Goal: Task Accomplishment & Management: Manage account settings

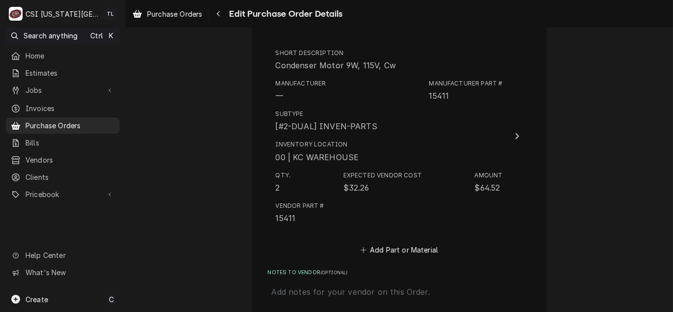
scroll to position [2661, 0]
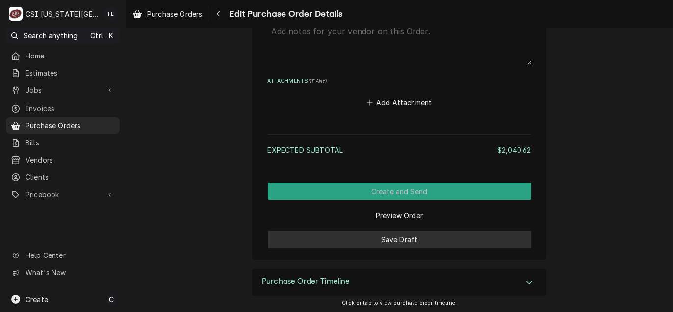
click at [405, 236] on button "Save Draft" at bounding box center [400, 239] width 264 height 17
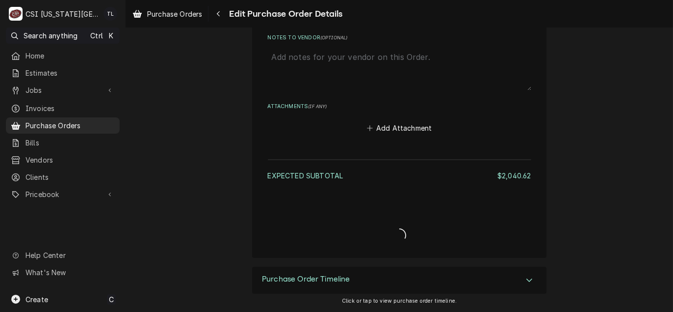
scroll to position [2633, 0]
type textarea "x"
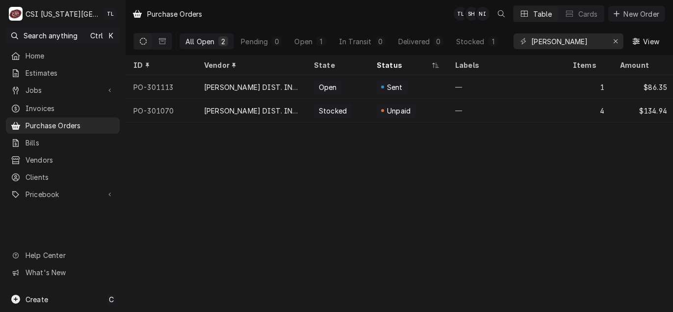
drag, startPoint x: 573, startPoint y: 40, endPoint x: 377, endPoint y: 54, distance: 196.3
click at [377, 54] on div "All Open 2 Pending 0 Open 1 In Transit 0 Delivered 0 Stocked 1 goodman View" at bounding box center [399, 40] width 532 height 27
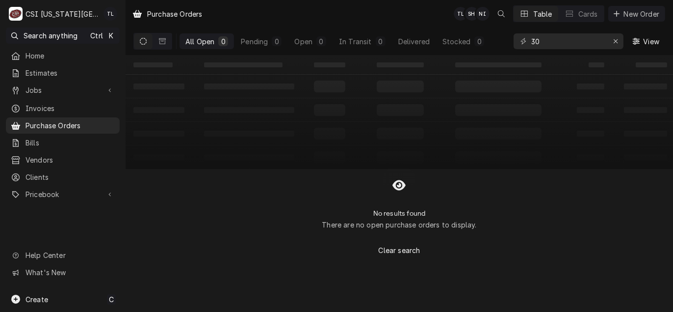
type input "3"
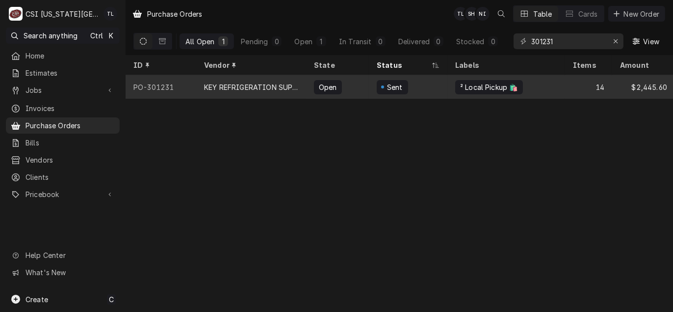
type input "301231"
click at [231, 90] on div "KEY REFRIGERATION SUPPLY" at bounding box center [251, 87] width 110 height 24
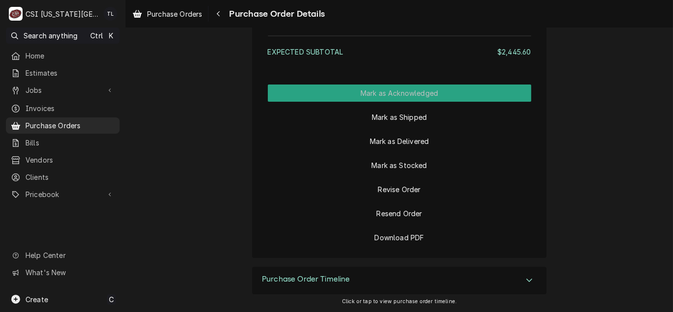
scroll to position [3017, 0]
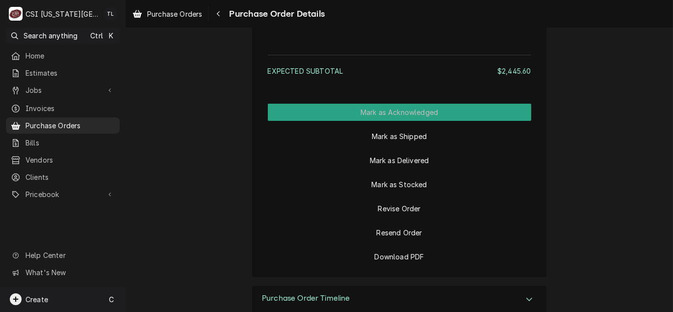
click at [37, 304] on div "Create" at bounding box center [29, 299] width 38 height 12
click at [157, 254] on link "Purchase Order" at bounding box center [177, 248] width 88 height 16
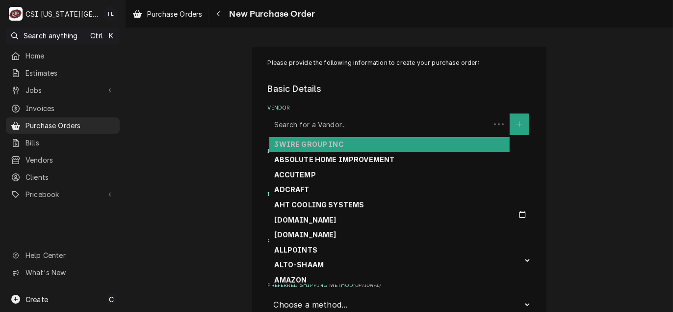
click at [302, 127] on div "Vendor" at bounding box center [379, 124] width 211 height 18
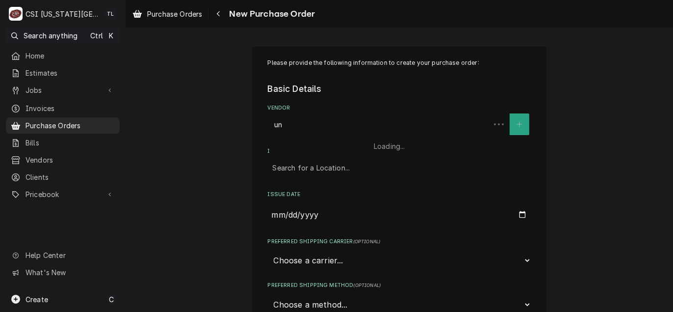
type input "u"
click at [606, 84] on div "Please provide the following information to create your purchase order: Basic D…" at bounding box center [400, 218] width 548 height 360
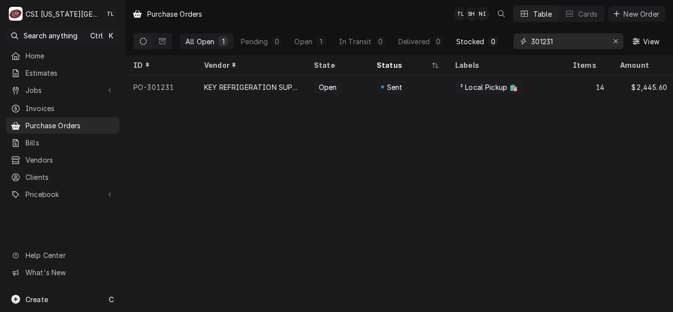
drag, startPoint x: 569, startPoint y: 38, endPoint x: 456, endPoint y: 49, distance: 113.9
click at [456, 49] on div "All Open 1 Pending 0 Open 1 In Transit 0 Delivered 0 Stocked 0 301231 View" at bounding box center [399, 40] width 532 height 27
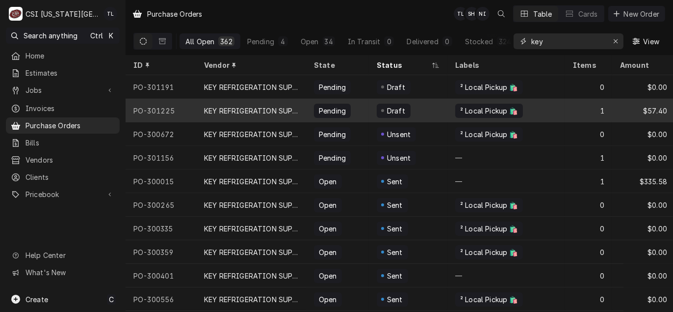
type input "key"
click at [213, 109] on div "KEY REFRIGERATION SUPPLY" at bounding box center [251, 111] width 94 height 10
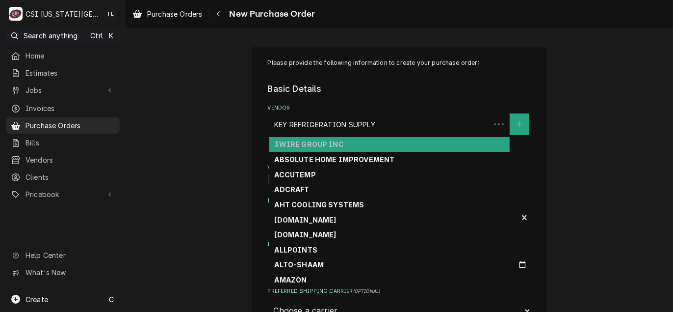
click at [457, 121] on div "Vendor" at bounding box center [379, 124] width 211 height 18
type textarea "x"
type input "u"
type textarea "x"
type input "un"
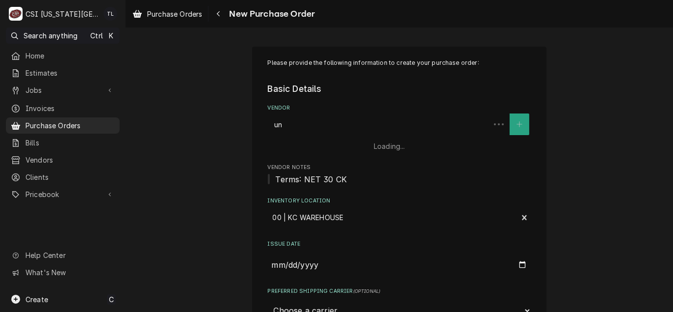
type textarea "x"
type input "uni"
type textarea "x"
type input "unit"
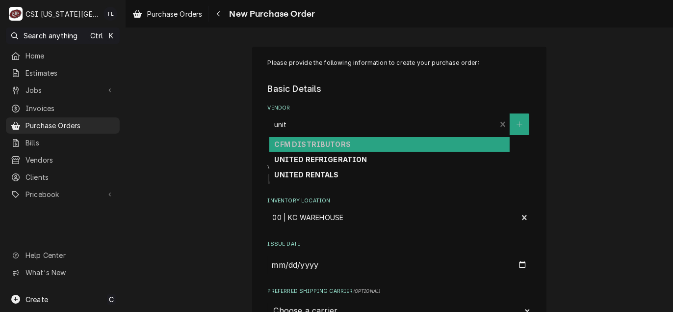
type textarea "x"
type input "unite"
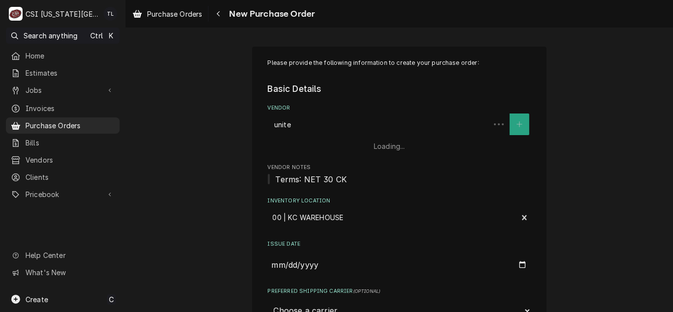
type textarea "x"
type input "united"
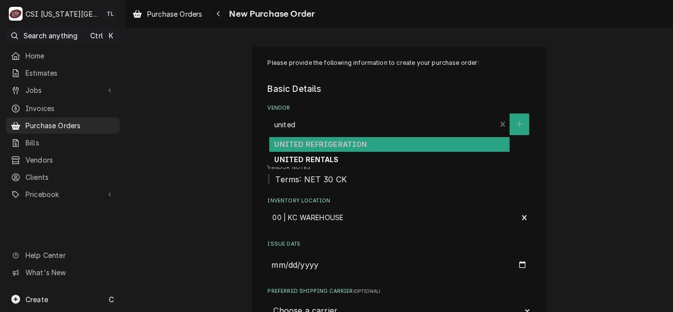
click at [348, 141] on strong "UNITED REFRIGERATION" at bounding box center [320, 144] width 93 height 8
type textarea "x"
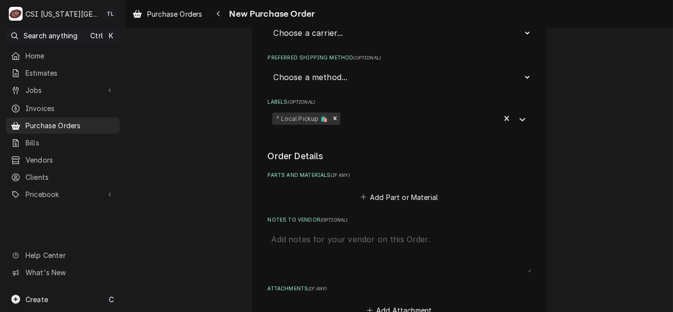
scroll to position [245, 0]
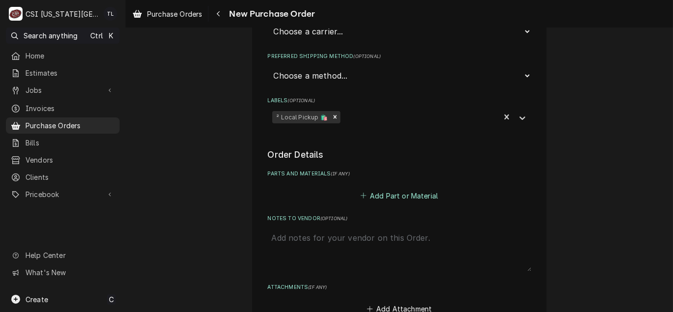
click at [379, 191] on button "Add Part or Material" at bounding box center [399, 195] width 81 height 14
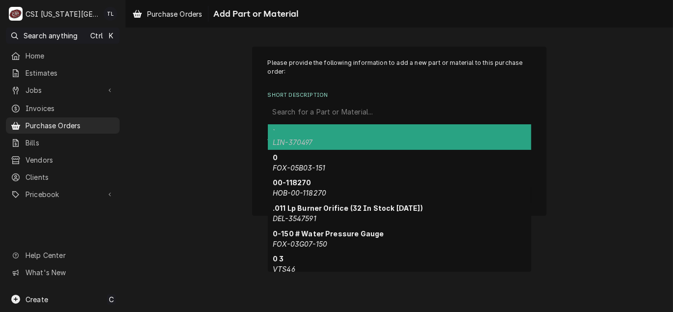
click at [325, 114] on div "Short Description" at bounding box center [400, 112] width 254 height 18
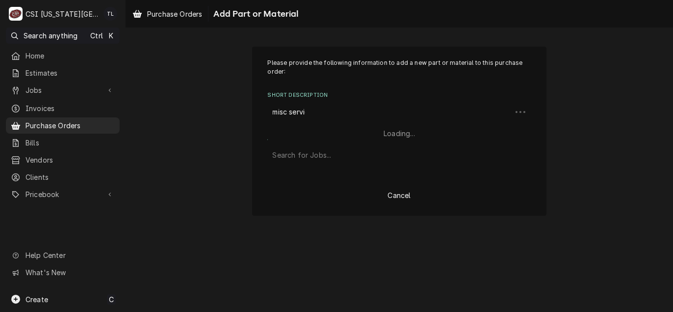
type input "misc service"
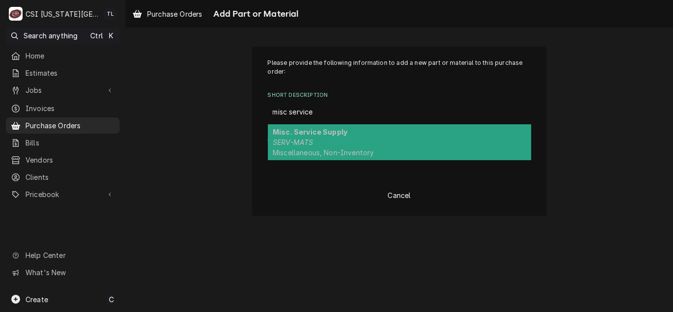
click at [315, 134] on strong "Misc. Service Supply" at bounding box center [310, 132] width 75 height 8
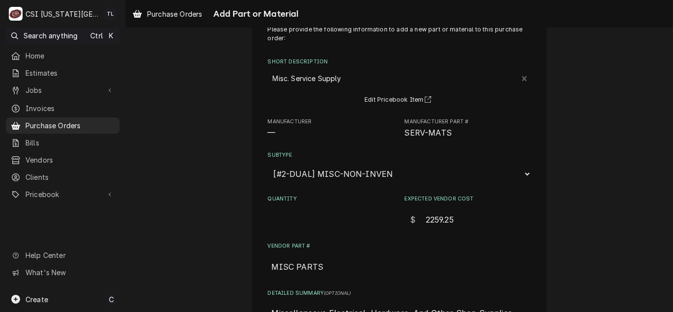
scroll to position [49, 0]
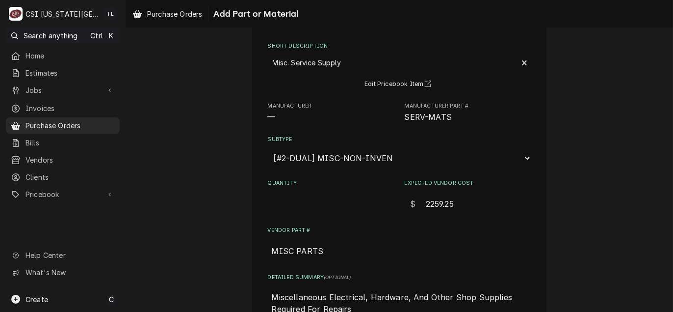
drag, startPoint x: 460, startPoint y: 201, endPoint x: 337, endPoint y: 212, distance: 123.2
click at [337, 212] on div "Quantity Expected Vendor Cost $ 2259.25" at bounding box center [400, 196] width 264 height 35
type textarea "x"
type input "1"
click at [299, 203] on input "Quantity" at bounding box center [331, 204] width 127 height 22
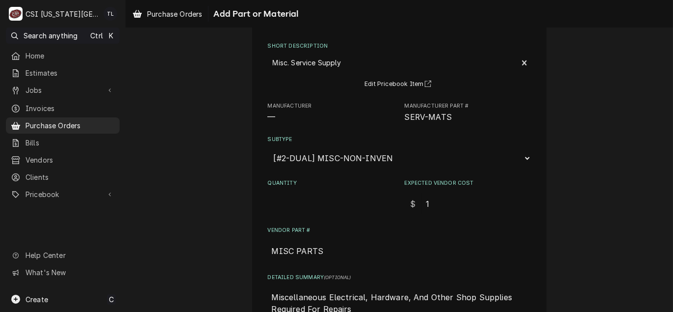
type textarea "x"
type input "1"
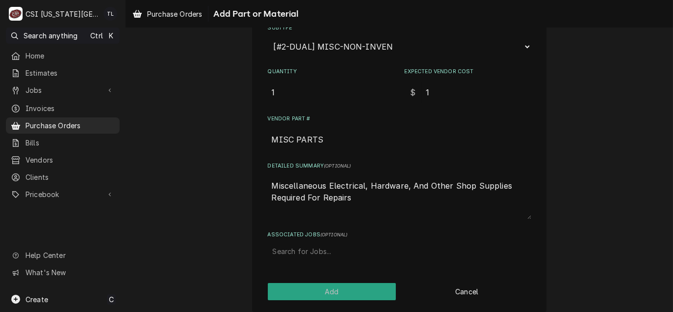
scroll to position [168, 0]
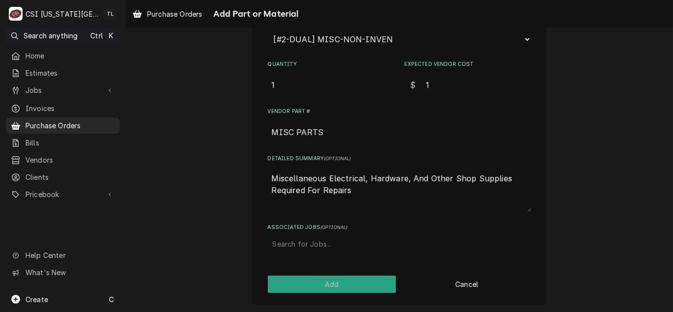
drag, startPoint x: 314, startPoint y: 184, endPoint x: 216, endPoint y: 171, distance: 99.0
click at [216, 171] on div "Please provide the following information to add a new part or material to this …" at bounding box center [400, 91] width 548 height 443
type textarea "x"
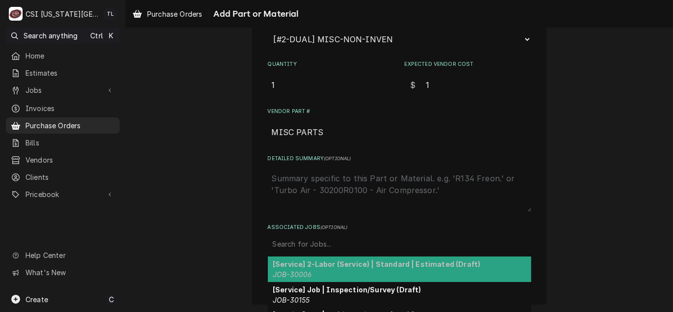
click at [317, 240] on div "Associated Jobs" at bounding box center [400, 244] width 254 height 18
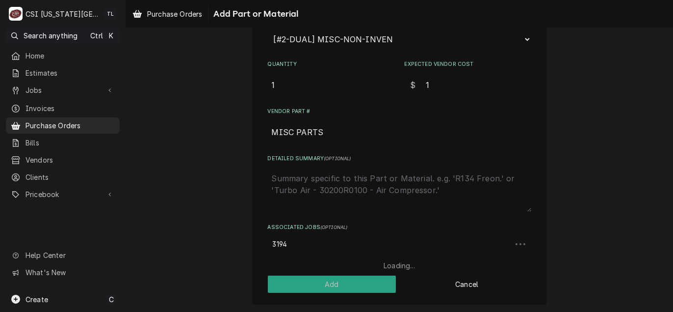
type input "31946"
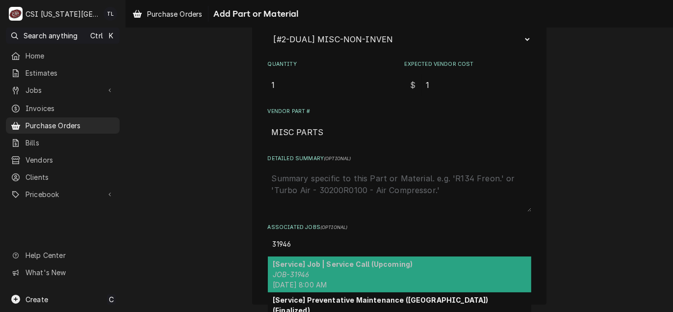
click at [315, 260] on strong "[Service] Job | Service Call (Upcoming)" at bounding box center [343, 264] width 140 height 8
type textarea "x"
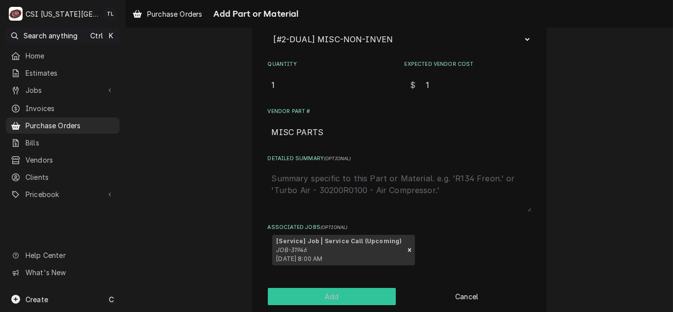
click at [319, 288] on button "Add" at bounding box center [332, 296] width 129 height 17
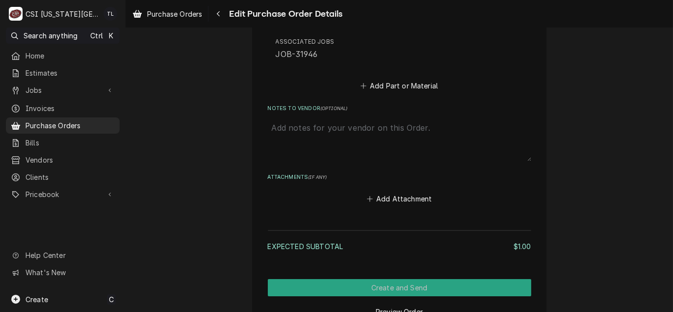
scroll to position [552, 0]
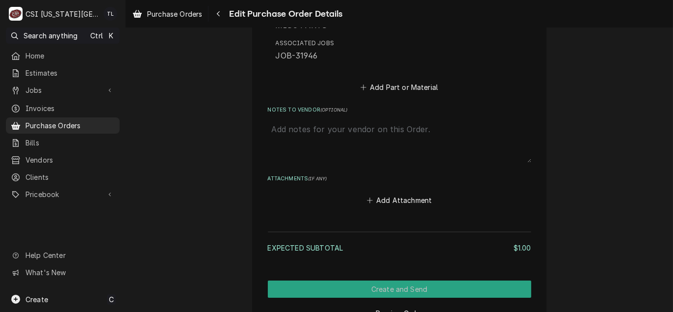
click at [319, 133] on textarea "Notes to Vendor ( optional )" at bounding box center [400, 140] width 264 height 43
type textarea "x"
type textarea "c"
type textarea "x"
type textarea "co"
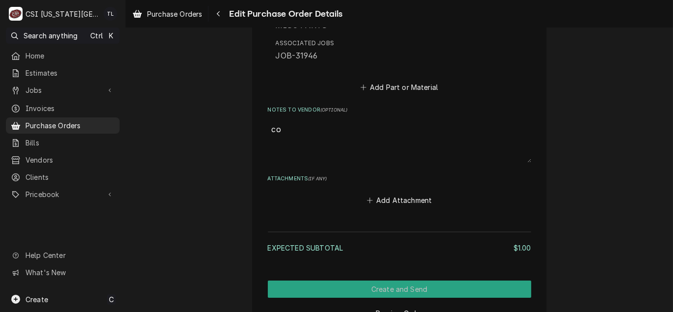
type textarea "x"
type textarea "cod"
type textarea "x"
type textarea "cody"
type textarea "x"
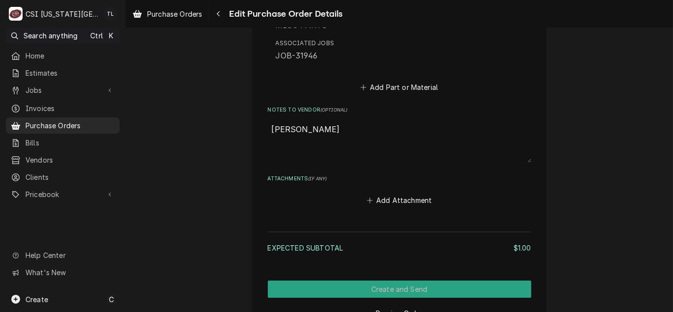
type textarea "cody"
type textarea "x"
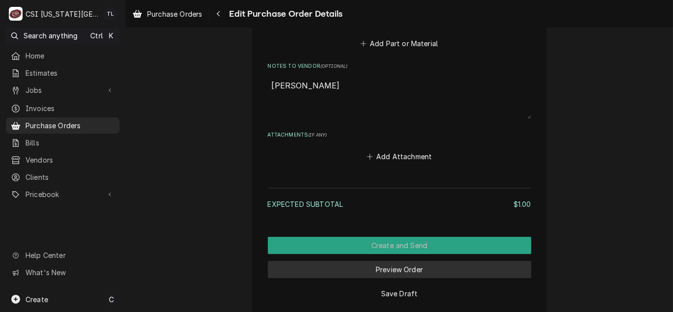
scroll to position [649, 0]
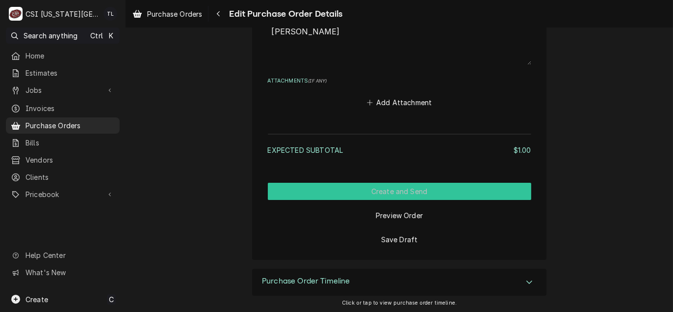
type textarea "cody d"
click at [410, 190] on button "Create and Send" at bounding box center [400, 191] width 264 height 17
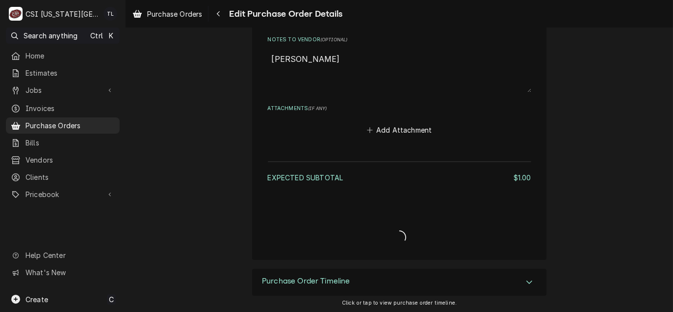
type textarea "x"
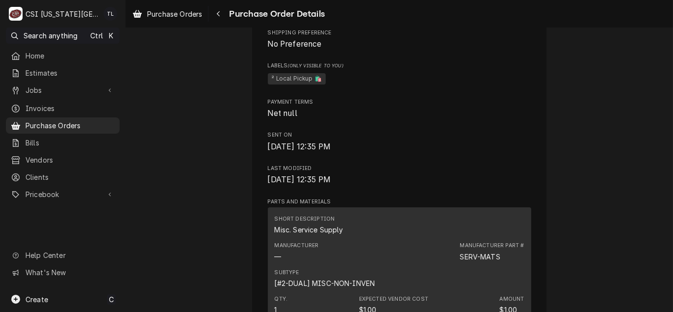
scroll to position [294, 0]
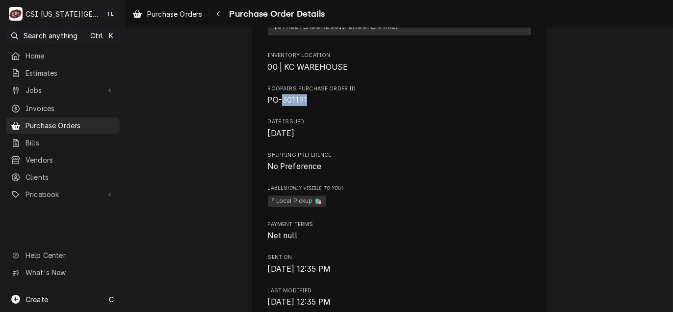
drag, startPoint x: 304, startPoint y: 132, endPoint x: 279, endPoint y: 135, distance: 25.2
click at [279, 106] on span "PO-301191" at bounding box center [400, 100] width 264 height 12
copy span "301191"
click at [338, 137] on div "Vendor UNITED REFRIGERATION UNITED REFRIGERATION PO Box 677036 Dallas, TX 75267…" at bounding box center [400, 207] width 264 height 764
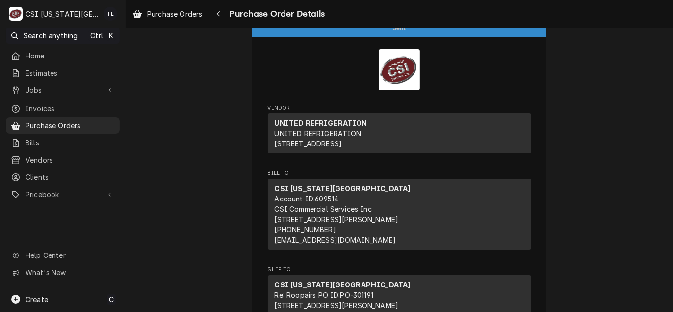
scroll to position [0, 0]
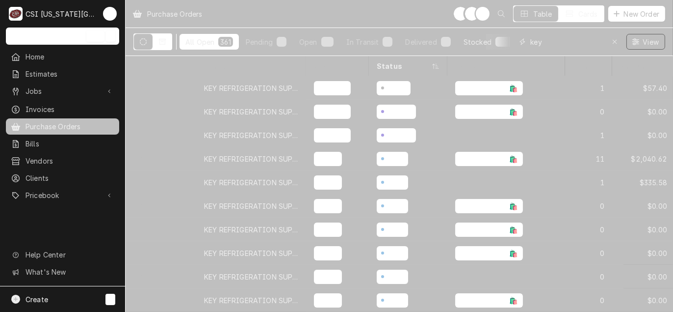
drag, startPoint x: 569, startPoint y: 40, endPoint x: 500, endPoint y: 35, distance: 69.9
click at [501, 36] on div "All Open 361 Pending 3 Open 34 In Transit 0 Delivered 0 Stocked 324 key View" at bounding box center [399, 41] width 532 height 27
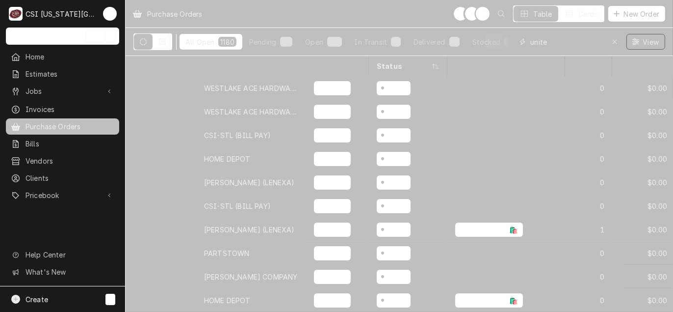
type input "united"
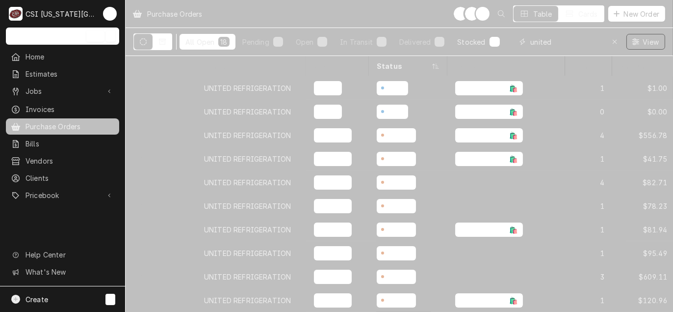
drag, startPoint x: 580, startPoint y: 41, endPoint x: 464, endPoint y: 35, distance: 116.5
click at [464, 35] on div "All Open 18 Pending 0 Open 2 In Transit 0 Delivered 0 Stocked 16 united View" at bounding box center [399, 41] width 532 height 27
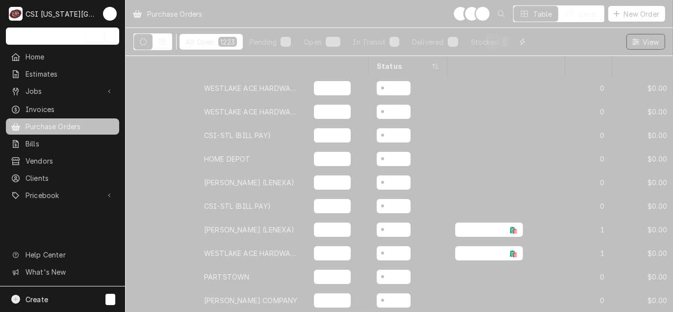
click at [546, 45] on input "Dynamic Content Wrapper" at bounding box center [574, 42] width 87 height 16
click at [535, 39] on input "Dynamic Content Wrapper" at bounding box center [574, 42] width 87 height 16
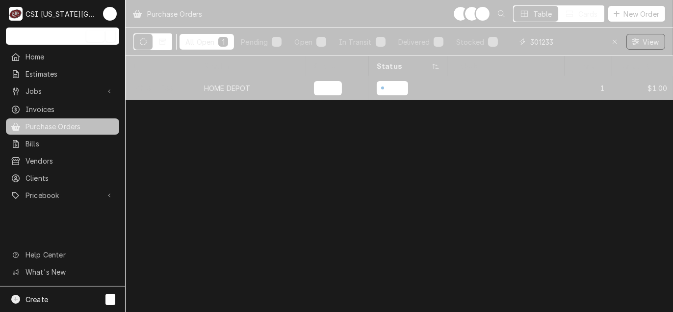
type input "301233"
click at [259, 85] on div "HOME DEPOT" at bounding box center [251, 88] width 110 height 24
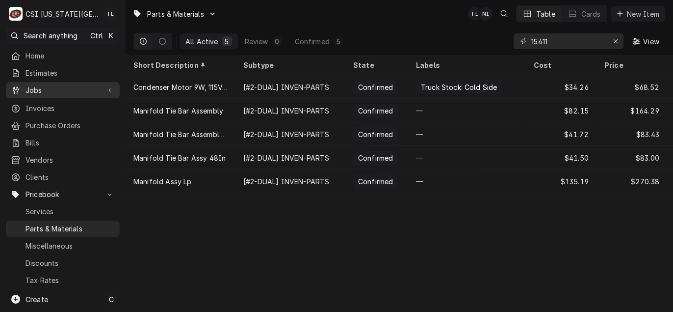
click at [46, 85] on span "Jobs" at bounding box center [63, 90] width 75 height 10
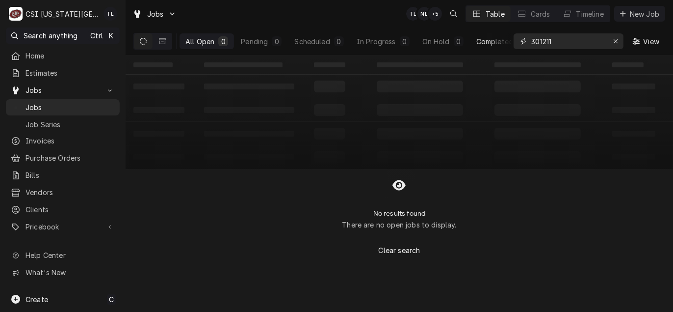
drag, startPoint x: 577, startPoint y: 44, endPoint x: 482, endPoint y: 40, distance: 94.8
click at [482, 40] on div "All Open 0 Pending 0 Scheduled 0 In Progress 0 On Hold 0 Completed 0 301211 View" at bounding box center [399, 40] width 532 height 27
type input "31893"
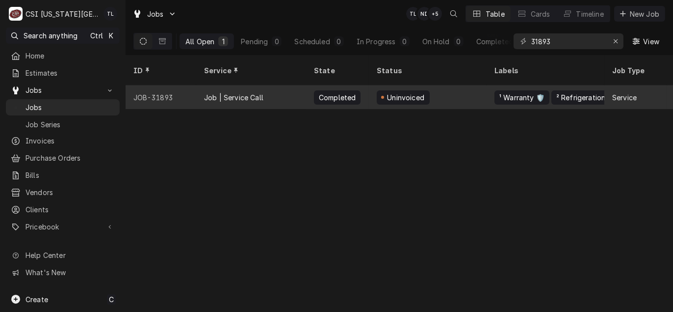
click at [216, 90] on div "Job | Service Call" at bounding box center [251, 97] width 110 height 24
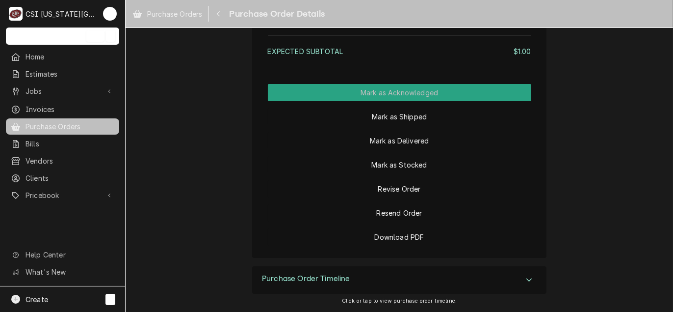
scroll to position [856, 0]
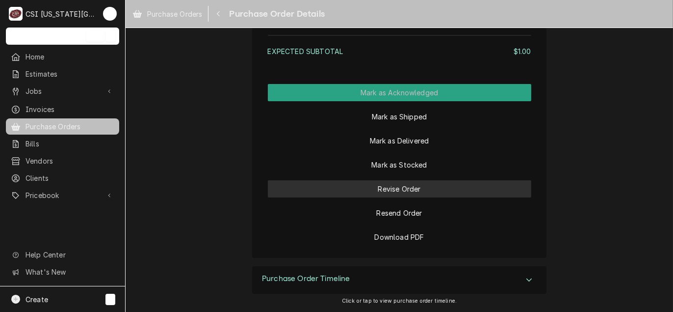
click at [401, 190] on button "Revise Order" at bounding box center [400, 188] width 264 height 17
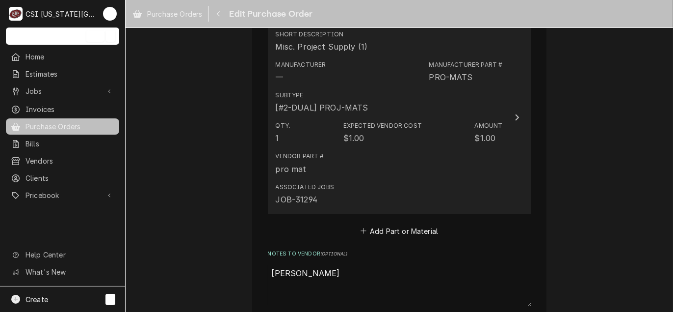
click at [368, 131] on div "Expected Vendor Cost $1.00" at bounding box center [383, 132] width 79 height 23
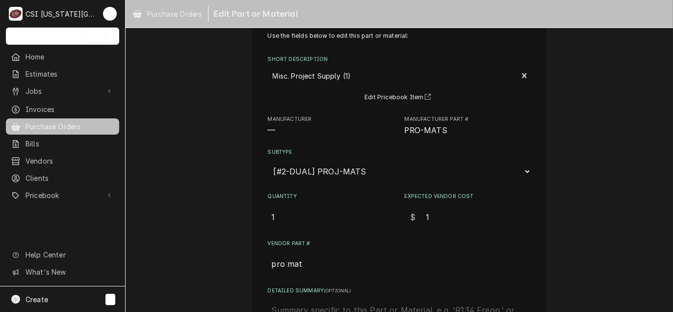
scroll to position [49, 0]
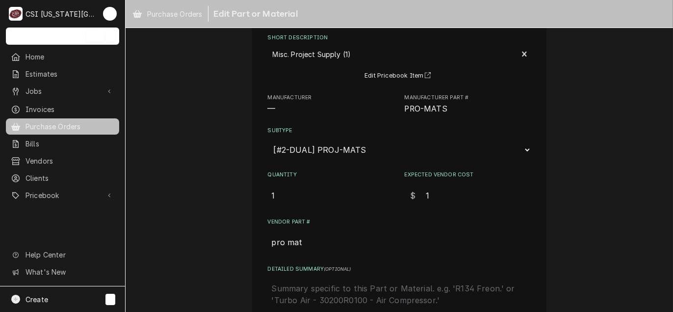
drag, startPoint x: 470, startPoint y: 204, endPoint x: 381, endPoint y: 194, distance: 89.4
click at [381, 194] on div "Use the fields below to edit this part or material: Short Description Misc. Pro…" at bounding box center [400, 193] width 264 height 367
type textarea "x"
type input "1.8"
type textarea "x"
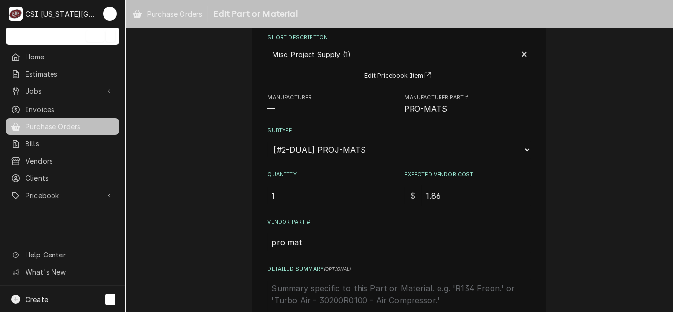
type input "1.86"
drag, startPoint x: 310, startPoint y: 240, endPoint x: 229, endPoint y: 240, distance: 81.0
click at [229, 240] on div "Use the fields below to edit this part or material: Short Description Misc. Pro…" at bounding box center [400, 224] width 548 height 470
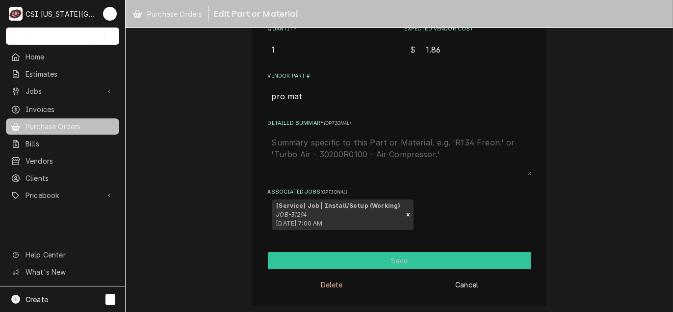
scroll to position [195, 0]
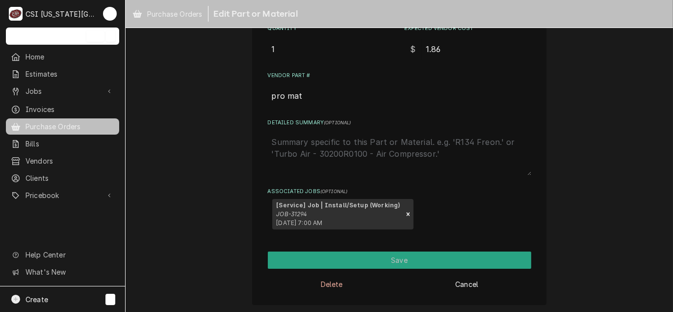
click at [323, 144] on textarea "Detailed Summary ( optional )" at bounding box center [400, 153] width 264 height 43
type textarea "x"
type textarea "w"
type textarea "x"
type textarea "wa"
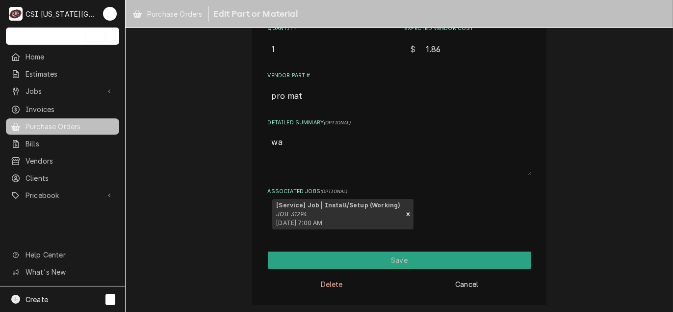
type textarea "x"
type textarea "was"
type textarea "x"
type textarea "wash"
type textarea "x"
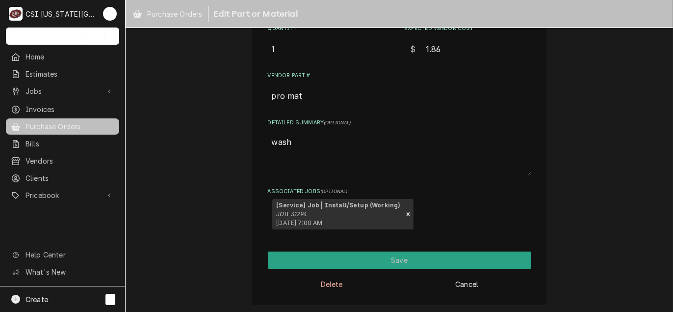
type textarea "washe"
type textarea "x"
type textarea "washer"
type textarea "x"
type textarea "washers"
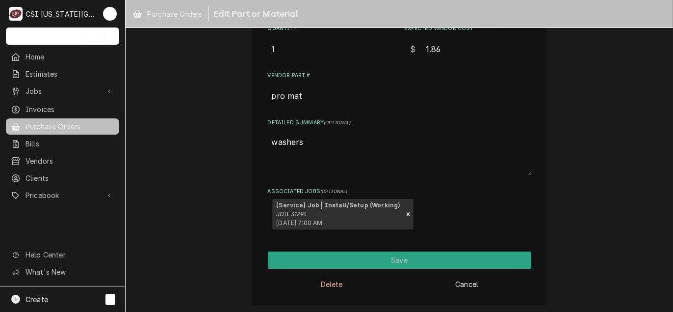
click at [390, 268] on div "Delete Cancel" at bounding box center [400, 280] width 264 height 24
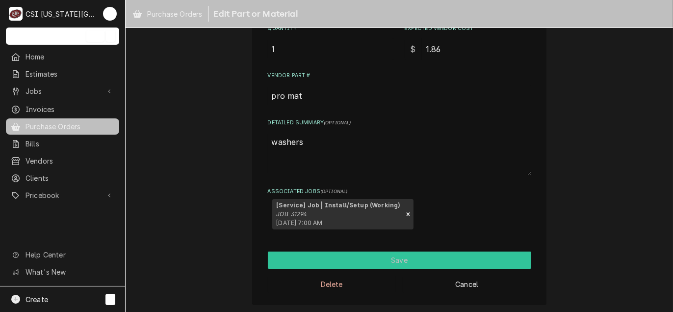
click at [393, 262] on button "Save" at bounding box center [400, 259] width 264 height 17
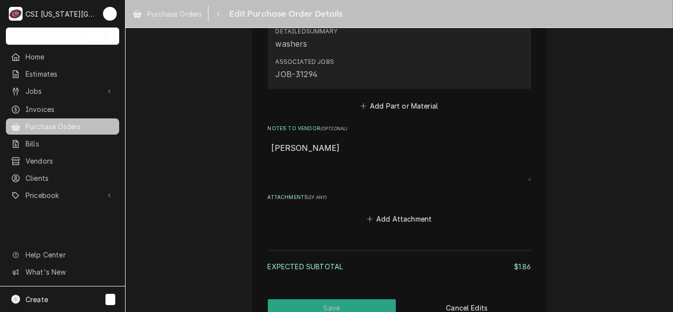
scroll to position [665, 0]
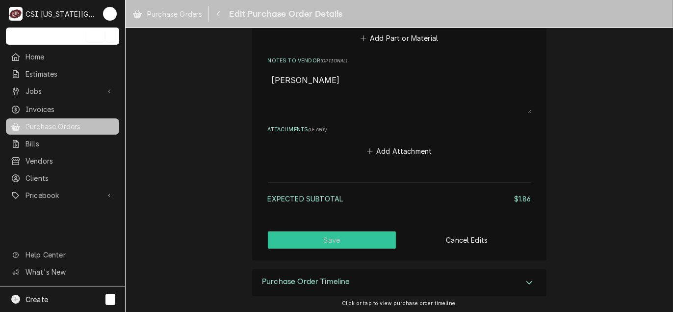
click at [346, 242] on button "Save" at bounding box center [332, 239] width 129 height 17
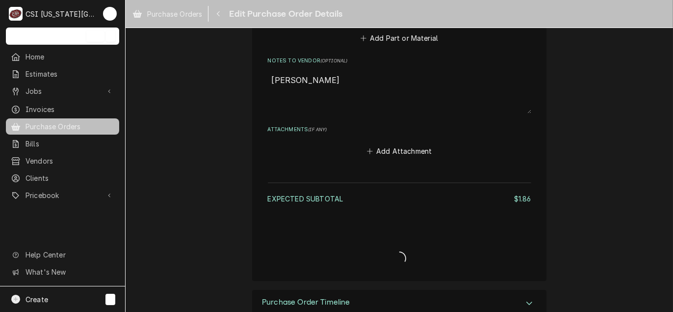
type textarea "x"
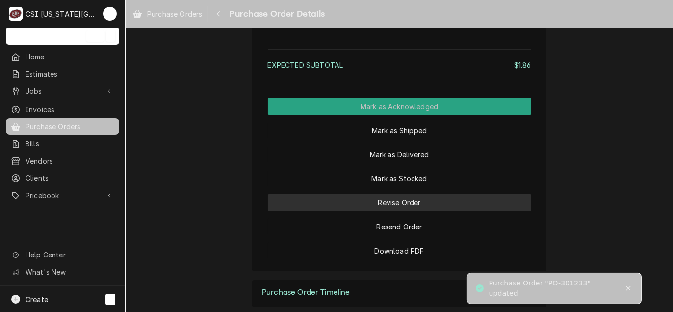
scroll to position [883, 0]
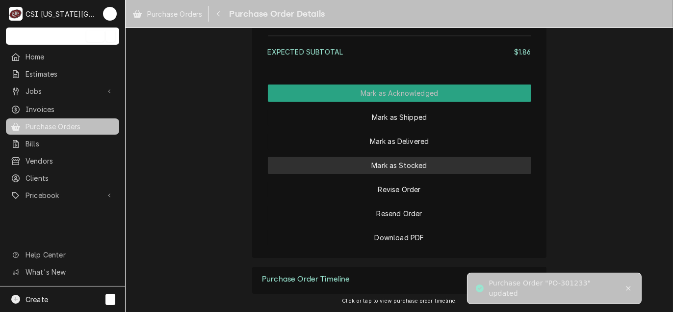
click at [400, 168] on button "Mark as Stocked" at bounding box center [400, 165] width 264 height 17
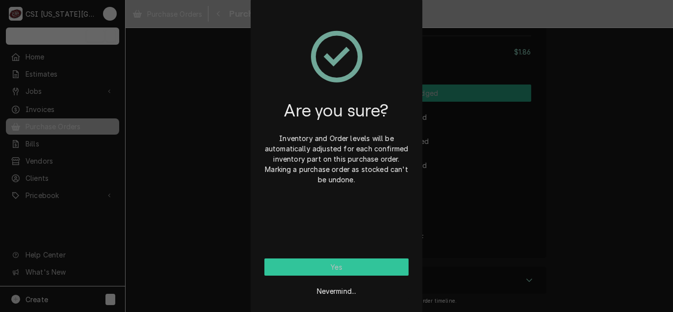
click at [337, 271] on button "Yes" at bounding box center [337, 266] width 144 height 17
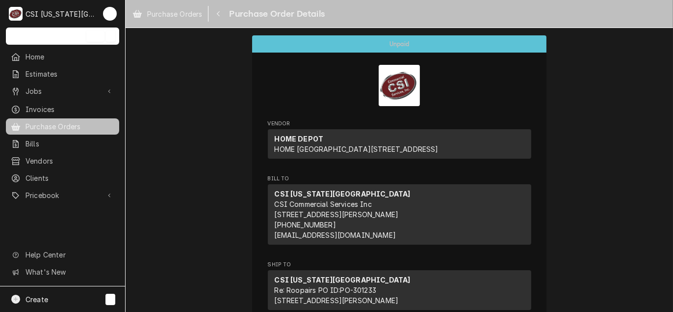
click at [81, 128] on div "Purchase Orders" at bounding box center [62, 126] width 109 height 12
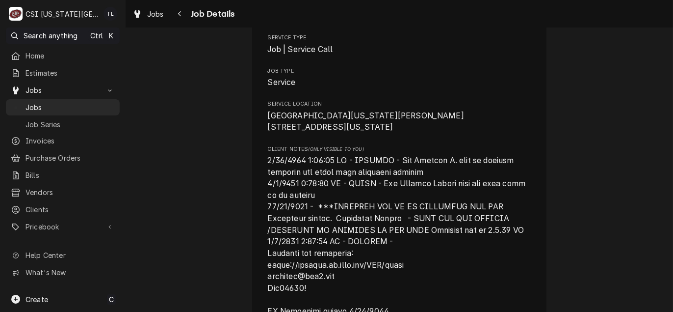
scroll to position [196, 0]
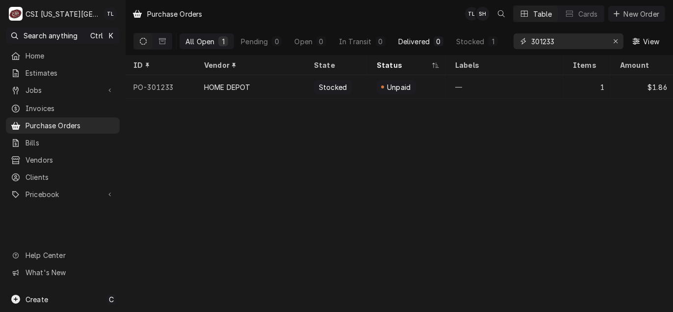
drag, startPoint x: 571, startPoint y: 44, endPoint x: 447, endPoint y: 39, distance: 124.3
click at [447, 39] on div "All Open 1 Pending 0 Open 0 In Transit 0 Delivered 0 Stocked 1 301233 View" at bounding box center [399, 40] width 532 height 27
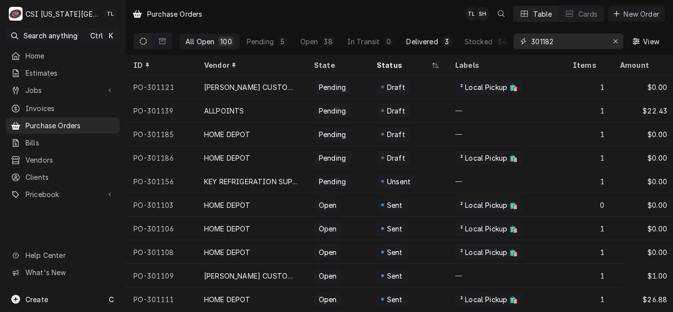
type input "301182"
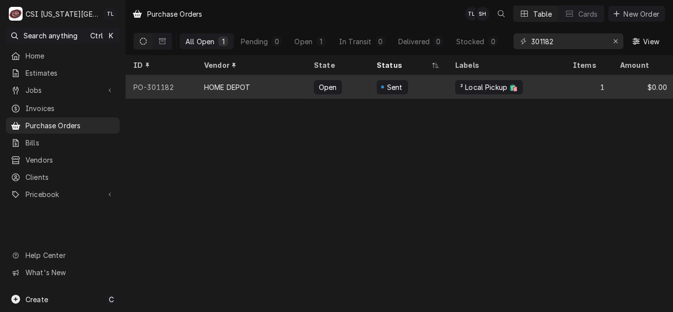
click at [202, 87] on div "HOME DEPOT" at bounding box center [251, 87] width 110 height 24
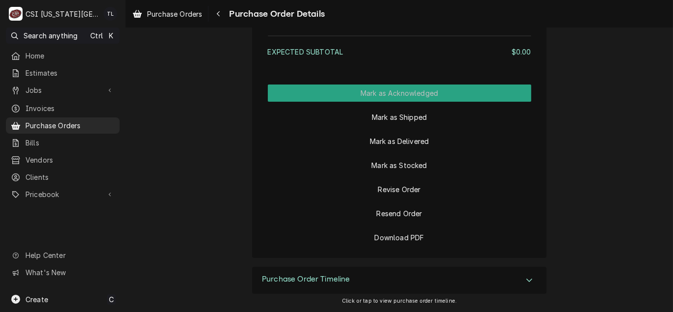
scroll to position [976, 0]
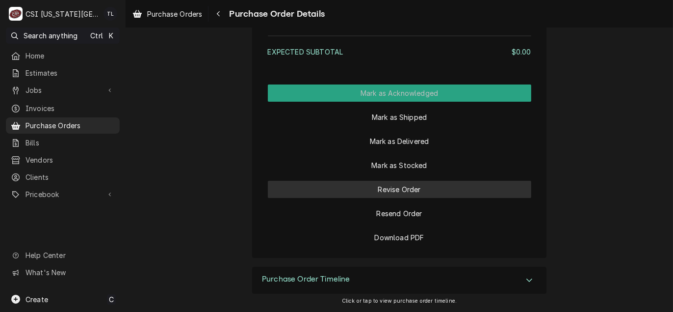
click at [395, 196] on button "Revise Order" at bounding box center [400, 189] width 264 height 17
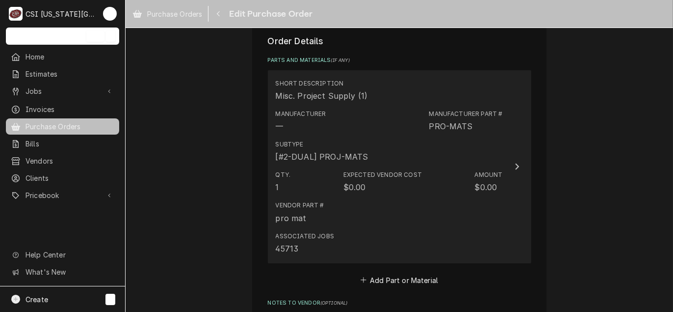
click at [478, 210] on div "Vendor Part # pro mat" at bounding box center [389, 212] width 227 height 30
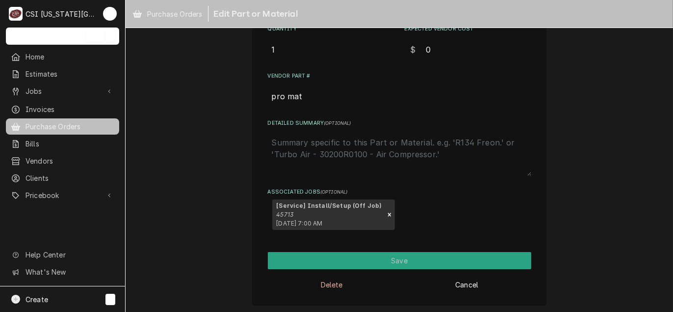
scroll to position [195, 0]
click at [438, 42] on input "0" at bounding box center [476, 49] width 109 height 22
type textarea "x"
type input "03"
type textarea "x"
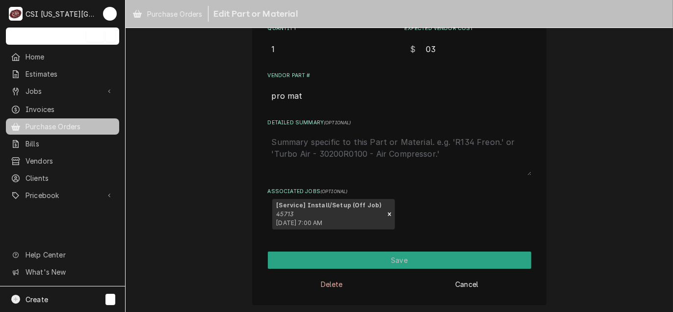
type input "031"
type textarea "x"
type input "0319"
type textarea "x"
type input "0319.7"
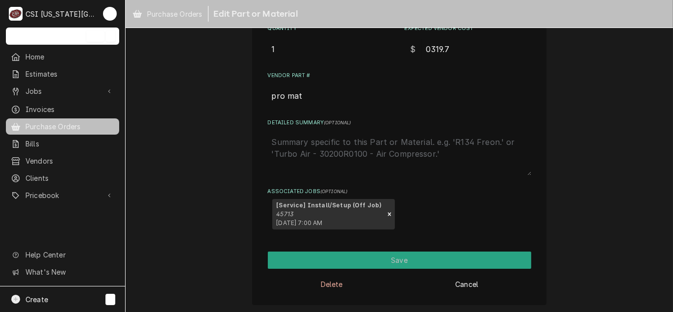
type textarea "x"
type input "0319.73"
click at [443, 44] on input "0319.73" at bounding box center [476, 49] width 109 height 22
drag, startPoint x: 472, startPoint y: 50, endPoint x: 386, endPoint y: 41, distance: 86.3
click at [386, 41] on div "Quantity 1 Expected Vendor Cost $ 0319.73" at bounding box center [400, 42] width 264 height 35
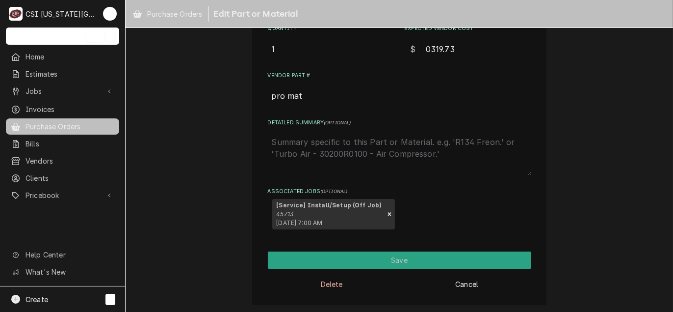
type textarea "x"
type input "3"
type textarea "x"
type input "31"
type textarea "x"
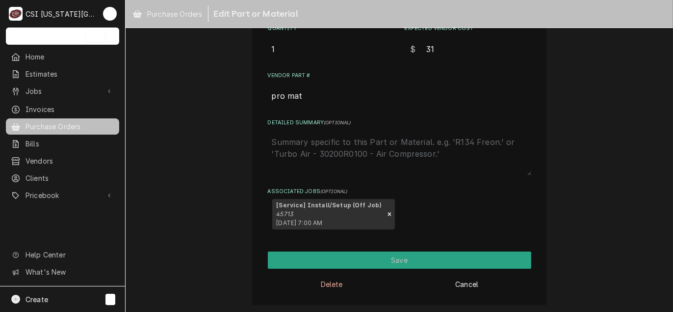
type input "319"
type textarea "x"
type input "319.7"
type textarea "x"
type input "319.73"
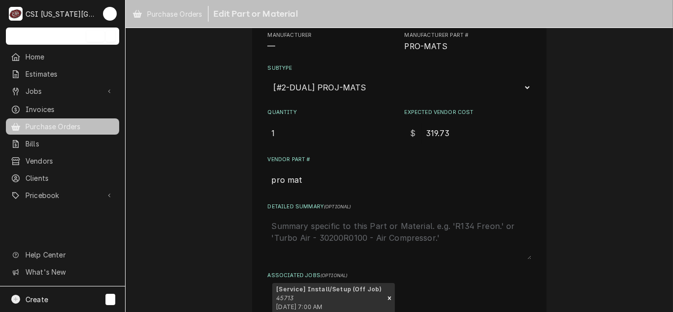
scroll to position [97, 0]
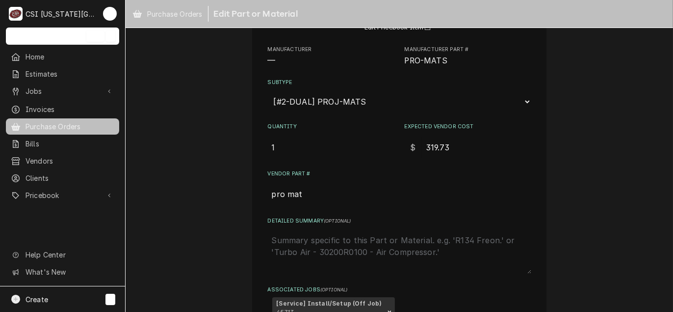
click at [322, 238] on textarea "Detailed Summary ( optional )" at bounding box center [400, 251] width 264 height 43
type textarea "x"
type textarea "s"
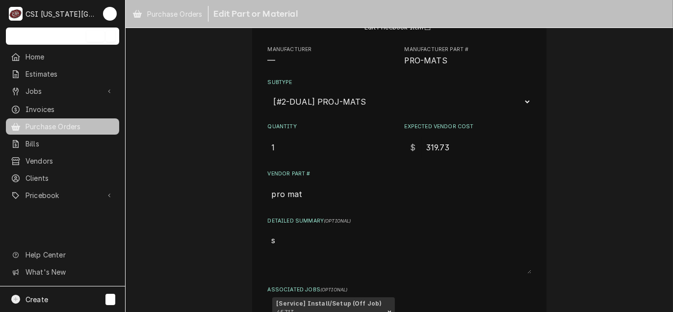
type textarea "x"
type textarea "sc"
type textarea "x"
type textarea "sce"
type textarea "x"
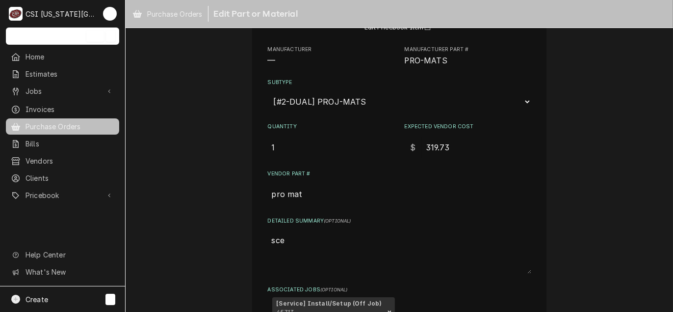
type textarea "scer"
type textarea "x"
type textarea "scerw"
type textarea "x"
type textarea "scerws"
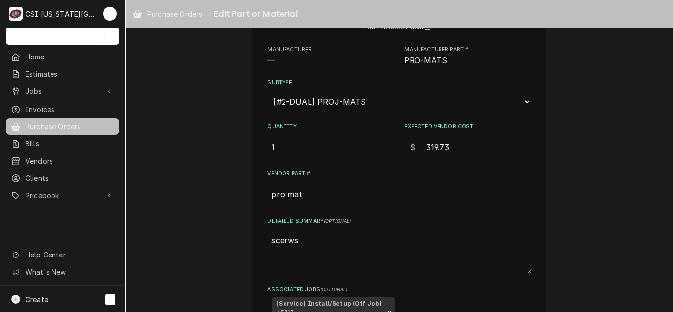
type textarea "x"
type textarea "scerws,"
type textarea "x"
type textarea "scerws"
type textarea "x"
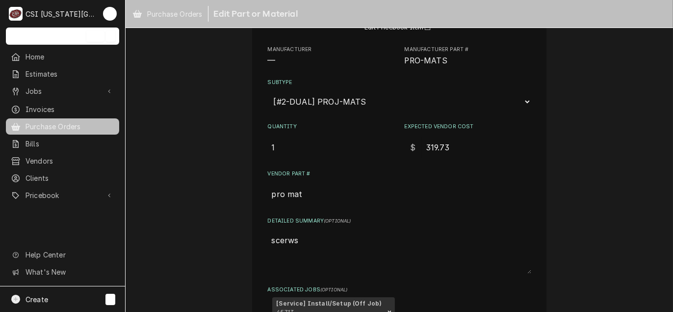
type textarea "scerw"
type textarea "x"
type textarea "scer"
type textarea "x"
type textarea "sce"
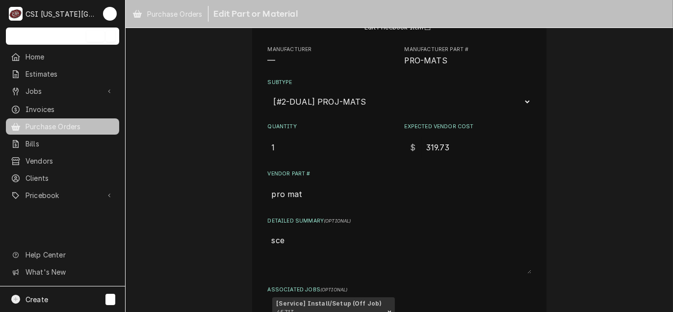
type textarea "x"
type textarea "sc"
type textarea "x"
type textarea "scr"
type textarea "x"
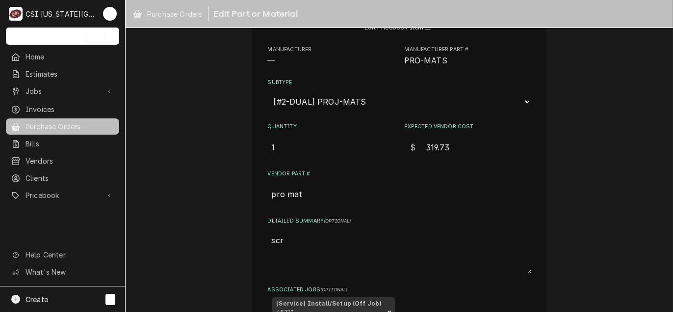
type textarea "scre"
type textarea "x"
type textarea "screw"
type textarea "x"
type textarea "screws"
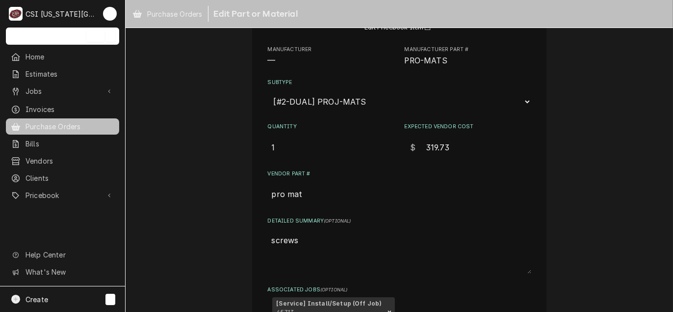
type textarea "x"
type textarea "screws,"
type textarea "x"
type textarea "screws,"
type textarea "x"
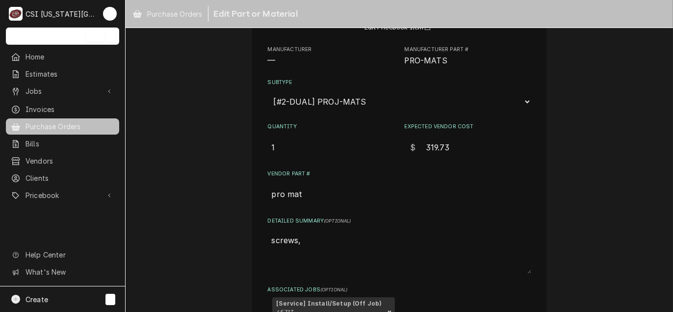
type textarea "screws, c"
type textarea "x"
type textarea "screws, ca"
type textarea "x"
type textarea "screws, car"
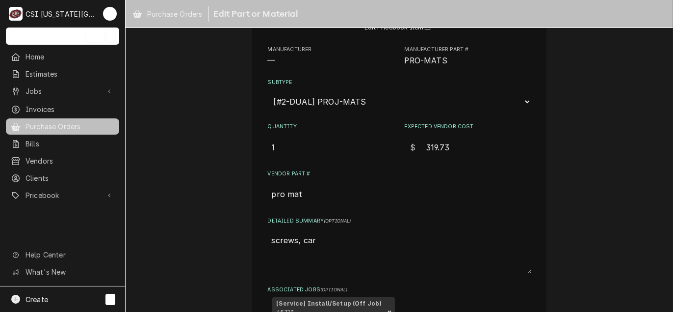
type textarea "x"
type textarea "screws, carr"
type textarea "x"
type textarea "screws, carri"
type textarea "x"
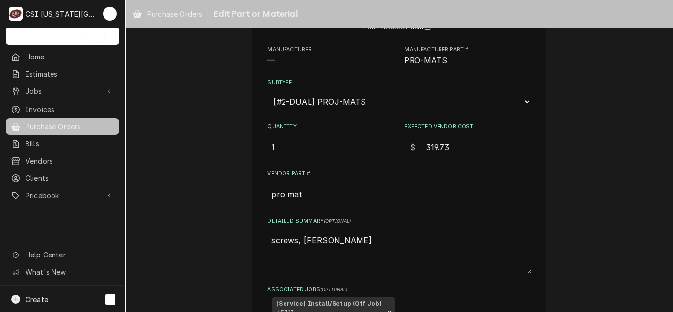
type textarea "screws, carria"
type textarea "x"
type textarea "screws, carriag"
type textarea "x"
type textarea "screws, carriage"
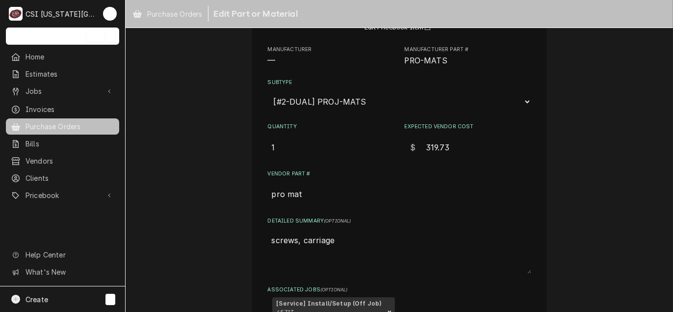
type textarea "x"
type textarea "screws, carriage"
type textarea "x"
type textarea "screws, carriage b"
type textarea "x"
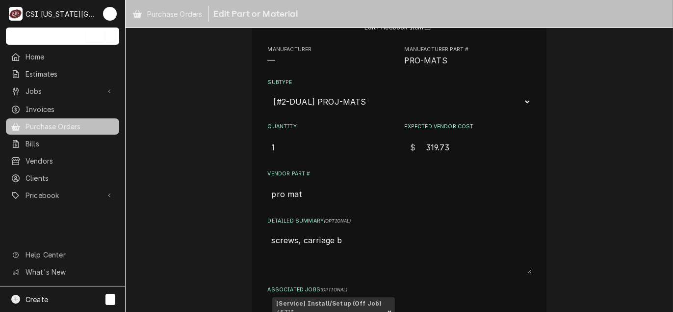
type textarea "screws, carriage bo"
type textarea "x"
type textarea "screws, carriage bol"
type textarea "x"
type textarea "screws, carriage bolt"
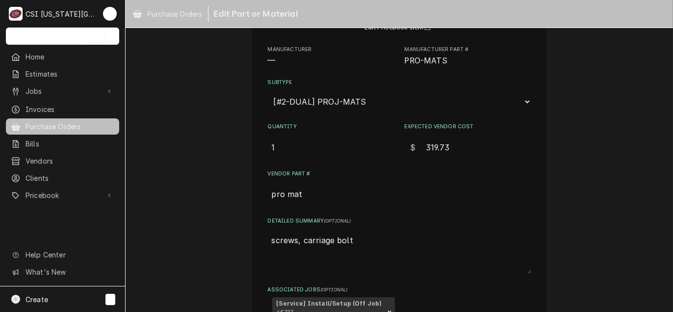
type textarea "x"
type textarea "screws, carriage bolts"
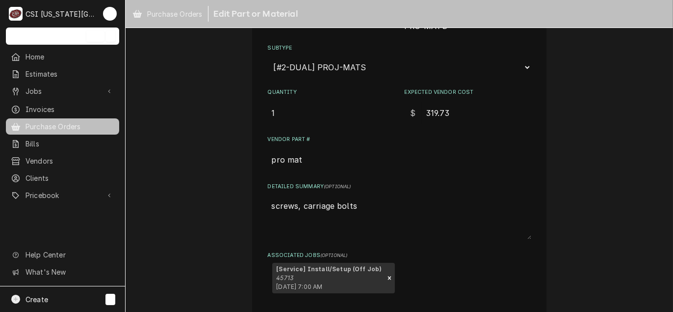
scroll to position [146, 0]
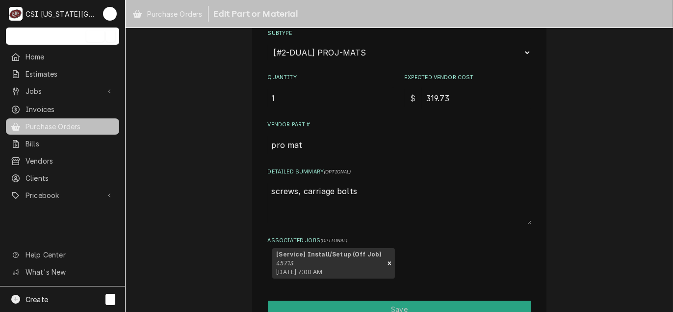
type textarea "x"
type textarea "screws, carriage bolts,"
type textarea "x"
type textarea "screws, carriage bolts,w"
type textarea "x"
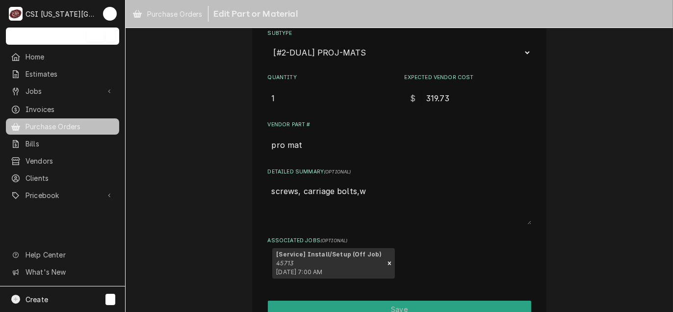
type textarea "screws, carriage bolts,wa"
type textarea "x"
type textarea "screws, carriage bolts,was"
type textarea "x"
type textarea "screws, carriage bolts,wash"
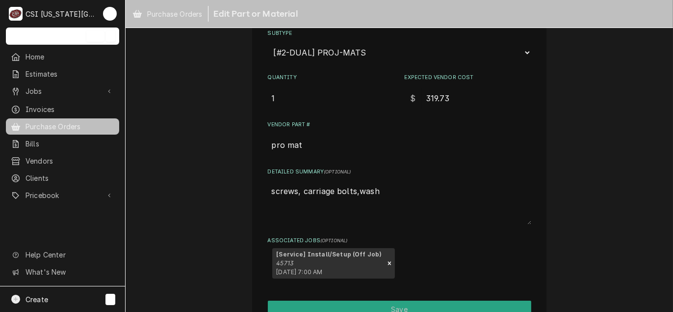
type textarea "x"
type textarea "screws, carriage bolts,washe"
type textarea "x"
type textarea "screws, carriage bolts,washer"
type textarea "x"
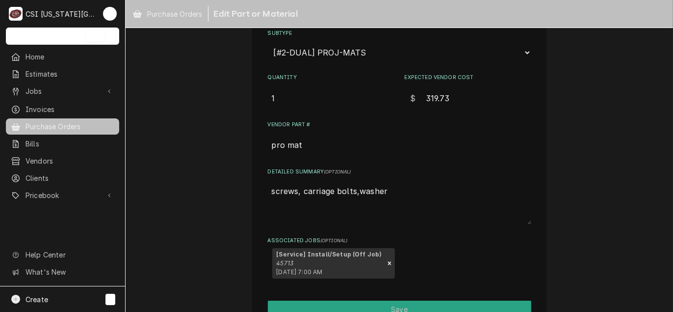
type textarea "screws, carriage bolts,washers"
type textarea "x"
type textarea "screws, carriage bolts,washers."
type textarea "x"
type textarea "screws, carriage bolts,washers"
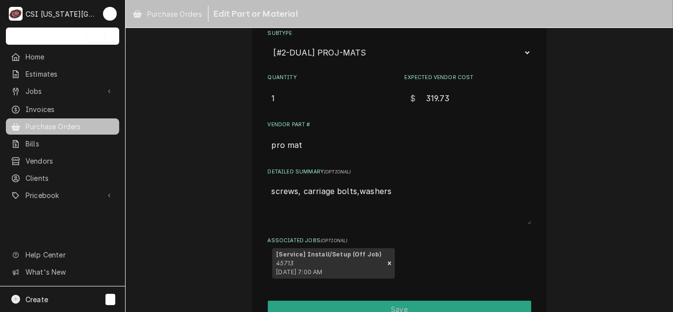
type textarea "x"
type textarea "screws, carriage bolts,washers,"
type textarea "x"
type textarea "screws, carriage bolts,washers,c"
type textarea "x"
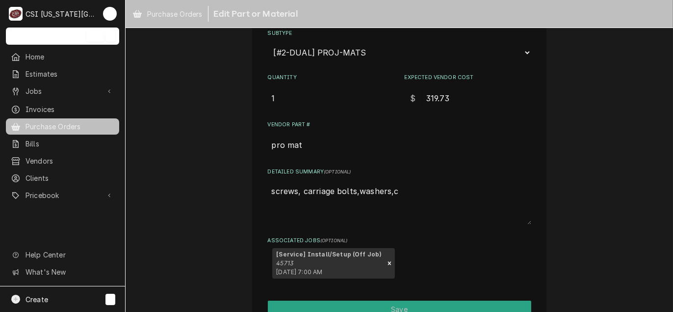
type textarea "screws, carriage bolts,washers,cu"
type textarea "x"
type textarea "screws, carriage bolts,washers,cut"
type textarea "x"
type textarea "screws, carriage bolts,washers,cut"
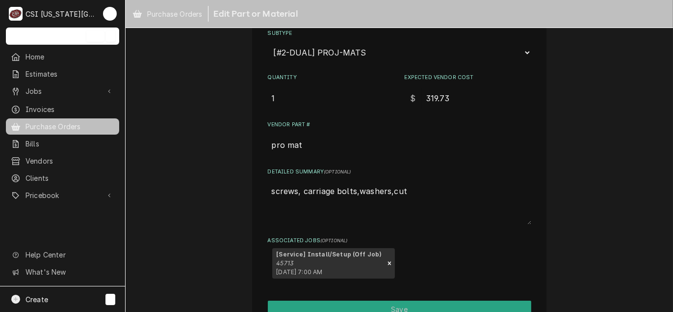
type textarea "x"
type textarea "screws, carriage bolts,washers,cut o"
type textarea "x"
type textarea "screws, carriage bolts,washers,cut of"
type textarea "x"
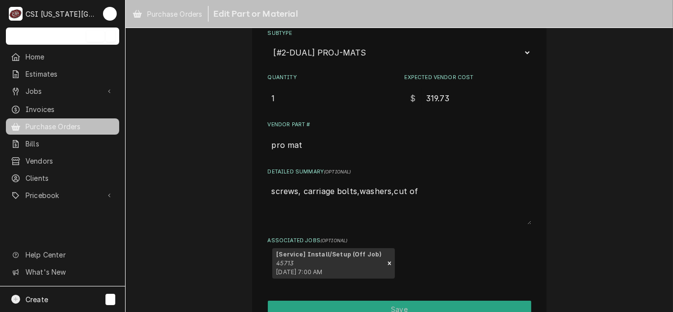
type textarea "screws, carriage bolts,washers,cut off"
type textarea "x"
type textarea "screws, carriage bolts,washers,cut off"
type textarea "x"
type textarea "screws, carriage bolts,washers,cut off w"
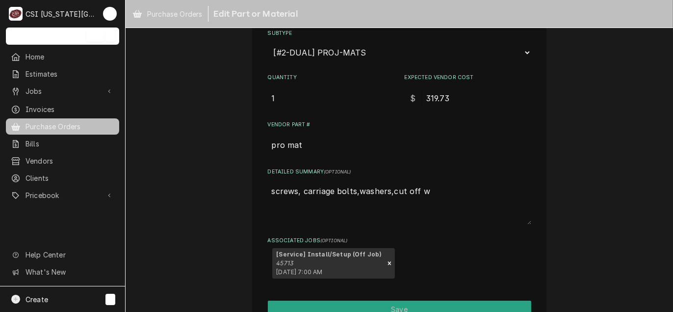
type textarea "x"
type textarea "screws, carriage bolts,washers,cut off wh"
type textarea "x"
type textarea "screws, carriage bolts,washers,cut off whe"
type textarea "x"
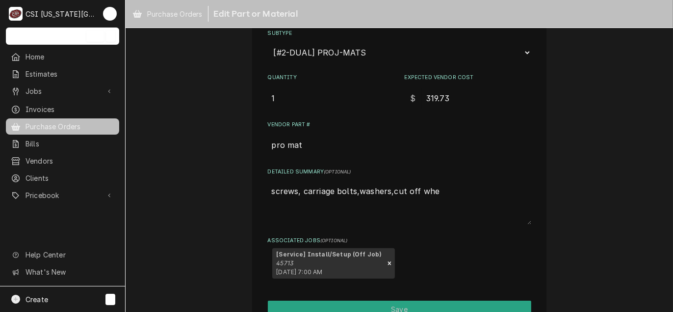
type textarea "screws, carriage bolts,washers,cut off whee"
type textarea "x"
type textarea "screws, carriage bolts,washers,cut off wheel"
type textarea "x"
type textarea "screws, carriage bolts,washers,cut off wheel,"
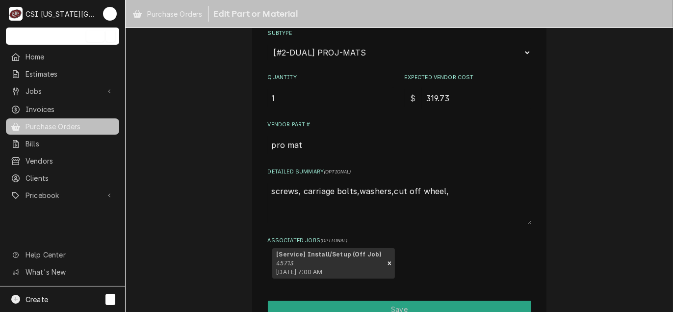
type textarea "x"
type textarea "screws, carriage bolts,washers,cut off wheel,c"
type textarea "x"
type textarea "screws, carriage bolts,washers,cut off wheel,cl"
type textarea "x"
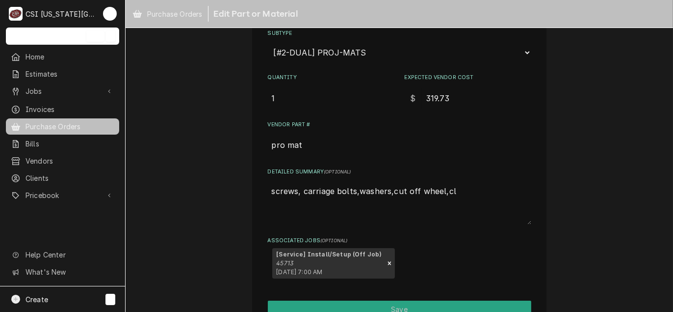
type textarea "screws, carriage bolts,washers,cut off wheel,cla"
type textarea "x"
type textarea "screws, carriage bolts,washers,cut off wheel,clam"
type textarea "x"
type textarea "screws, carriage bolts,washers,cut off wheel,clamp"
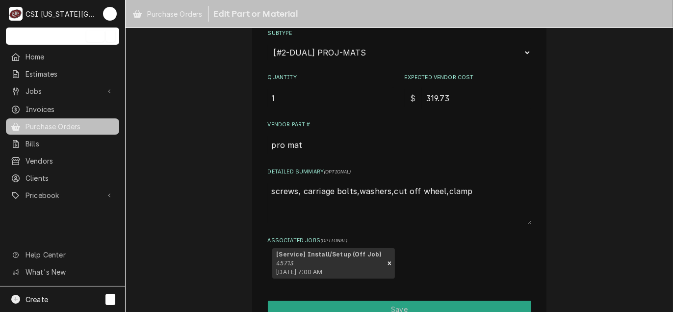
type textarea "x"
type textarea "screws, carriage bolts,washers,cut off wheel,clamps"
type textarea "x"
type textarea "screws, carriage bolts,washers,cut off wheel,clamps,"
type textarea "x"
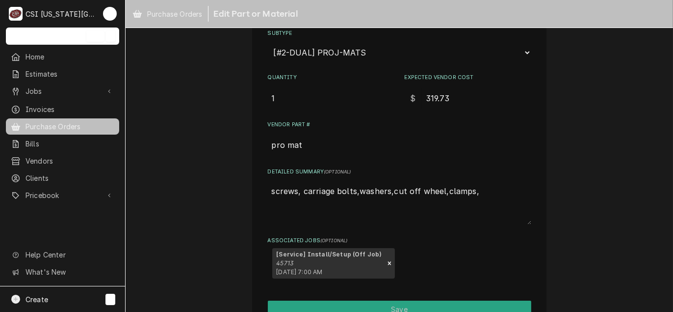
type textarea "screws, carriage bolts,washers,cut off wheel,clamps,"
type textarea "x"
type textarea "screws, carriage bolts,washers,cut off wheel,clamps, t"
type textarea "x"
type textarea "screws, carriage bolts,washers,cut off wheel,clamps, to"
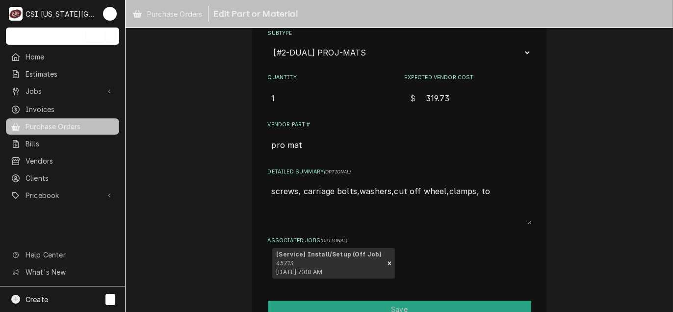
type textarea "x"
type textarea "screws, carriage bolts,washers,cut off wheel,clamps, too"
type textarea "x"
type textarea "screws, carriage bolts,washers,cut off wheel,clamps, tool"
type textarea "x"
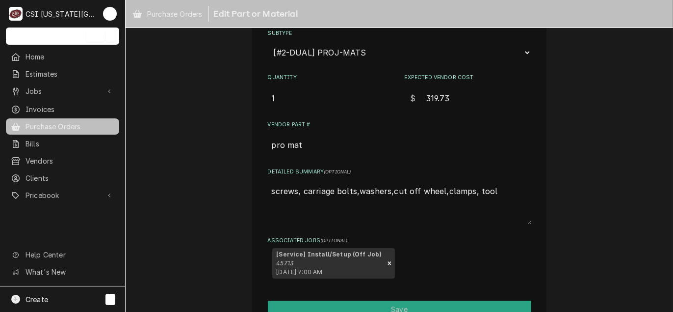
type textarea "screws, carriage bolts,washers,cut off wheel,clamps, toolb"
type textarea "x"
type textarea "screws, carriage bolts,washers,cut off wheel,clamps, toolbo"
type textarea "x"
type textarea "screws, carriage bolts,washers,cut off wheel,clamps, toolbox"
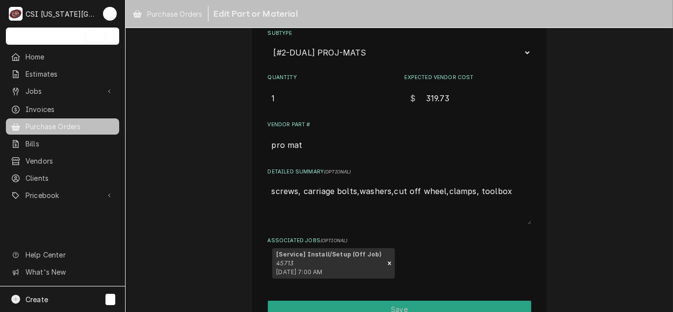
type textarea "x"
type textarea "screws, carriage bolts,washers,cut off wheel,clamps, toolbox"
type textarea "x"
type textarea "screws, carriage bolts,washers,cut off wheel,clamps, toolbox"
type textarea "x"
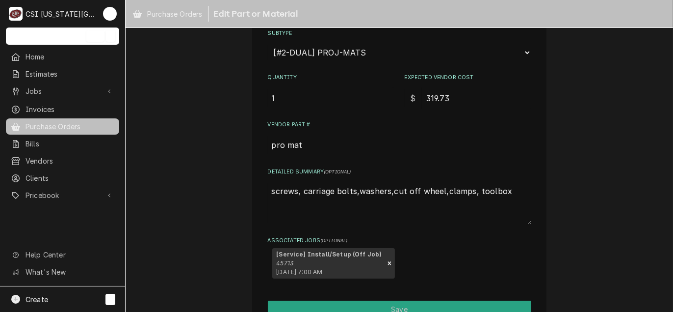
type textarea "screws, carriage bolts,washers,cut off wheel,clamps, toolbox,"
type textarea "x"
type textarea "screws, carriage bolts,washers,cut off wheel,clamps, toolbox,"
type textarea "x"
type textarea "screws, carriage bolts,washers,cut off wheel,clamps, toolbox, r"
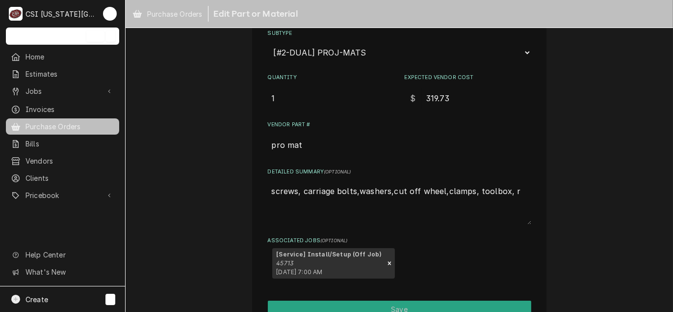
type textarea "x"
type textarea "screws, carriage bolts,washers,cut off wheel,clamps, toolbox, ra"
type textarea "x"
type textarea "screws, carriage bolts,washers,cut off wheel,clamps, toolbox, rag"
type textarea "x"
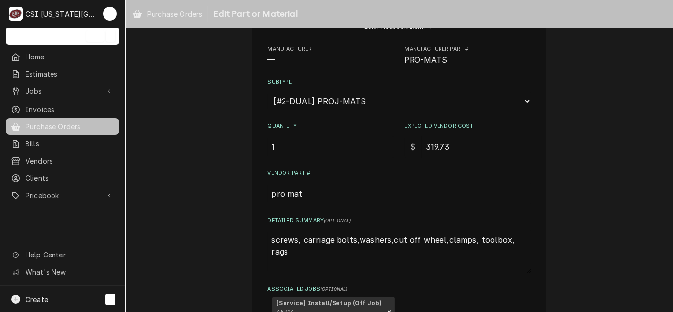
scroll to position [195, 0]
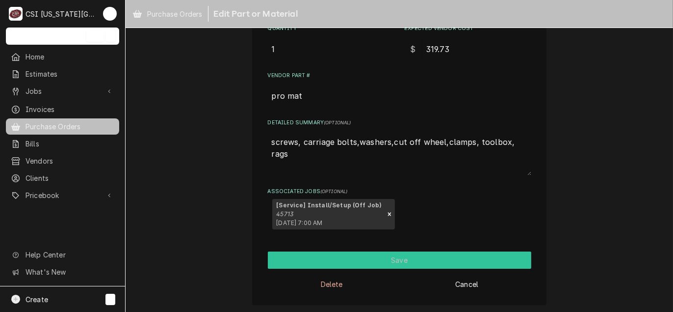
type textarea "screws, carriage bolts,washers,cut off wheel,clamps, toolbox, rags"
click at [403, 262] on button "Save" at bounding box center [400, 259] width 264 height 17
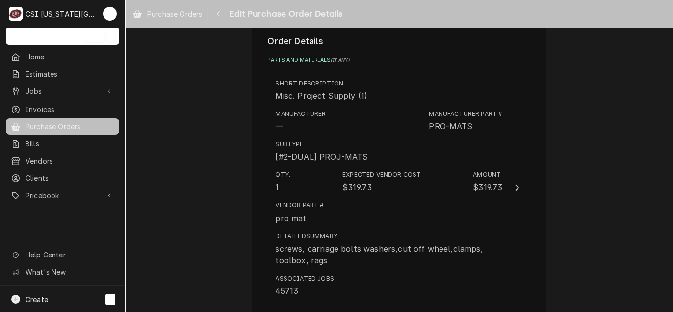
scroll to position [379, 0]
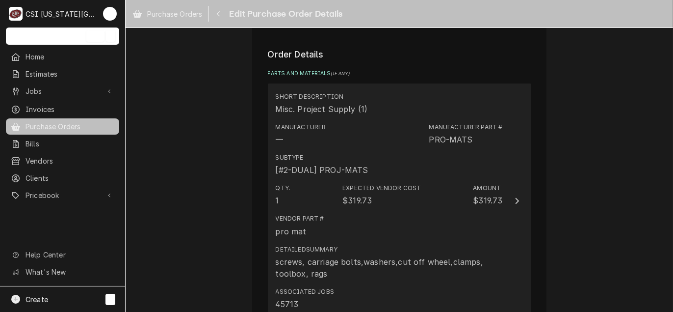
click at [482, 262] on div "screws, carriage bolts,washers,cut off wheel,clamps, toolbox, rags" at bounding box center [389, 268] width 227 height 24
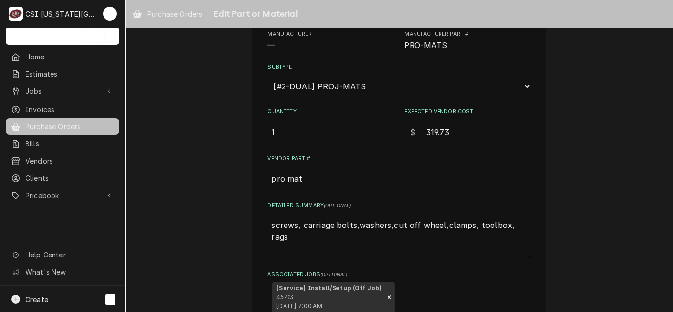
scroll to position [195, 0]
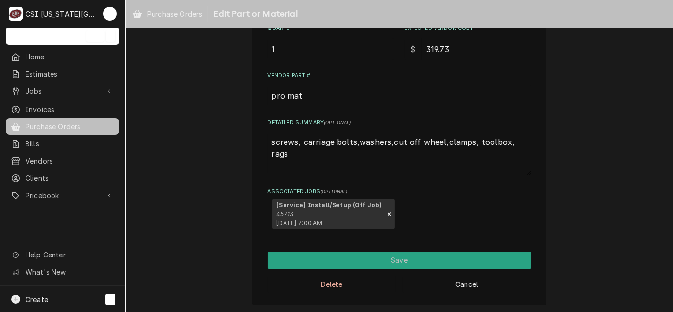
click at [525, 139] on textarea "screws, carriage bolts,washers,cut off wheel,clamps, toolbox, rags" at bounding box center [400, 153] width 264 height 43
type textarea "x"
type textarea "screws, carriage bolts,washers,cut off wheel,clamps, toolbox, rags,"
type textarea "x"
type textarea "screws, carriage bolts,washers,cut off wheel,clamps, toolbox, rags,"
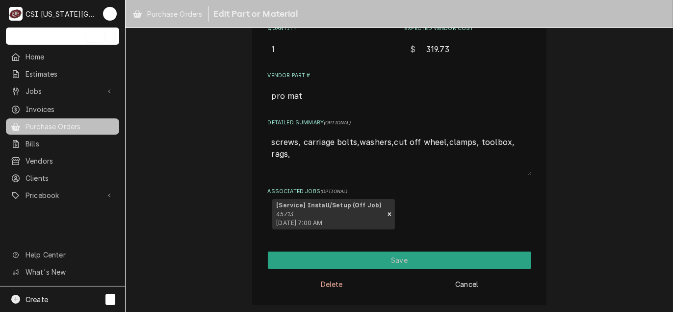
type textarea "x"
type textarea "screws, carriage bolts,washers,cut off wheel,clamps, toolbox, rags, n"
type textarea "x"
type textarea "screws, carriage bolts,washers,cut off wheel,clamps, toolbox, rags, nu"
type textarea "x"
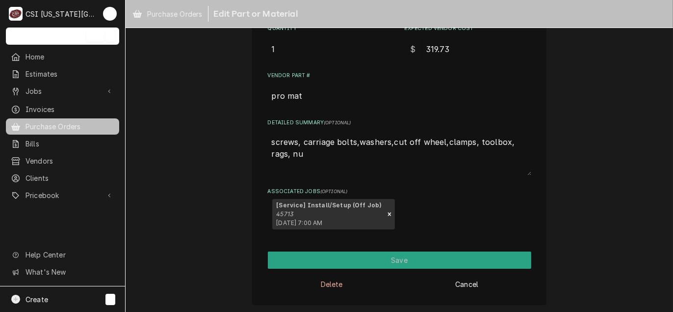
type textarea "screws, carriage bolts,washers,cut off wheel,clamps, toolbox, rags, nut"
type textarea "x"
type textarea "screws, carriage bolts,washers,cut off wheel,clamps, toolbox, rags, nuts"
type textarea "x"
type textarea "screws, carriage bolts,washers,cut off wheel,clamps, toolbox, rags, nuts"
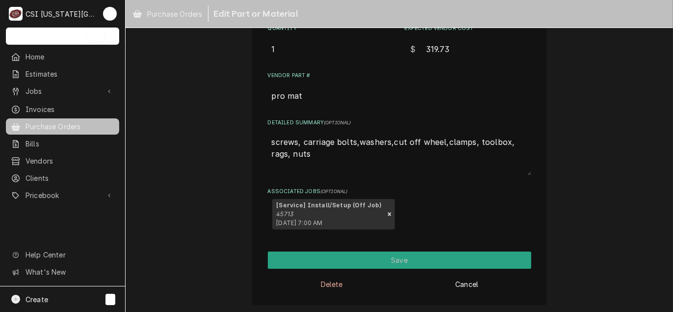
click at [469, 141] on textarea "screws, carriage bolts,washers,cut off wheel,clamps, toolbox, rags, nuts" at bounding box center [400, 153] width 264 height 43
click at [521, 133] on textarea "screws, carriage bolts,washers,cut off wheel,clamps, toolbox, rags, nuts" at bounding box center [400, 153] width 264 height 43
type textarea "x"
type textarea "screws, carriage bolts,washers,cut off wheel,clamps/, toolbox, rags, nuts"
type textarea "x"
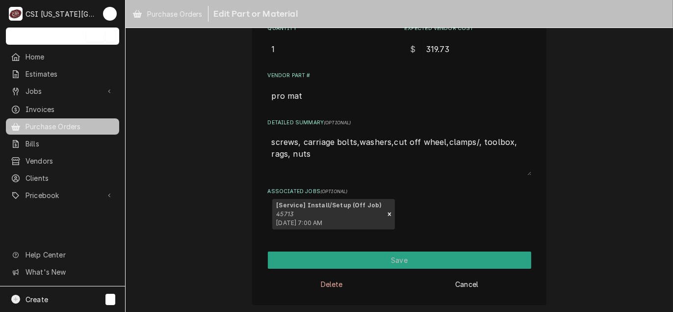
type textarea "screws, carriage bolts,washers,cut off wheel,clamps/s, toolbox, rags, nuts"
type textarea "x"
type textarea "screws, carriage bolts,washers,cut off wheel,clamps/st, toolbox, rags, nuts"
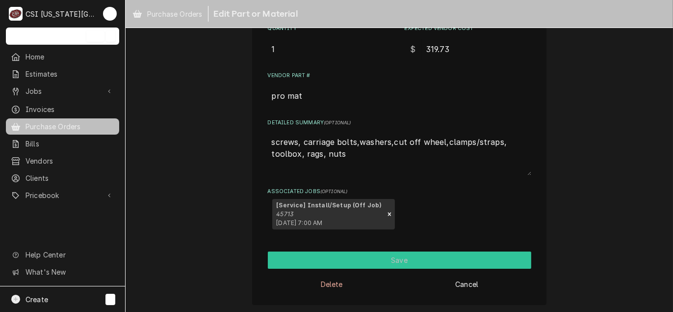
click at [396, 259] on button "Save" at bounding box center [400, 259] width 264 height 17
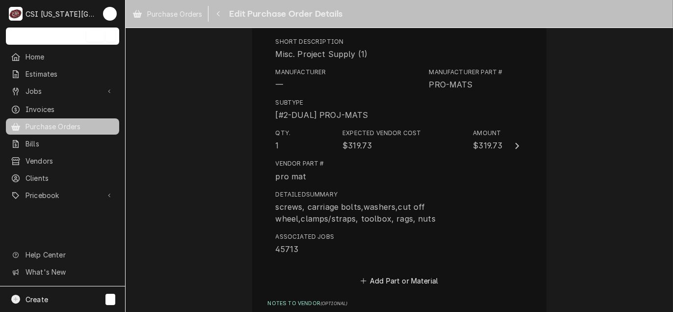
scroll to position [732, 0]
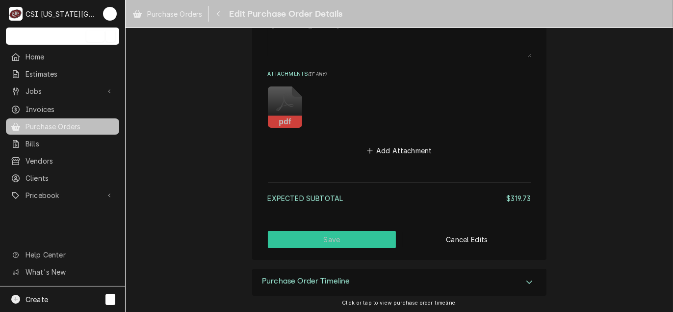
click at [334, 238] on button "Save" at bounding box center [332, 239] width 129 height 17
